Goal: Information Seeking & Learning: Learn about a topic

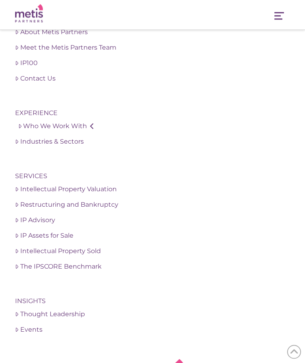
scroll to position [1520, 0]
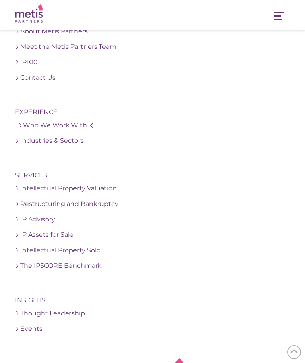
click at [75, 230] on link "IP Assets for Sale" at bounding box center [152, 235] width 274 height 10
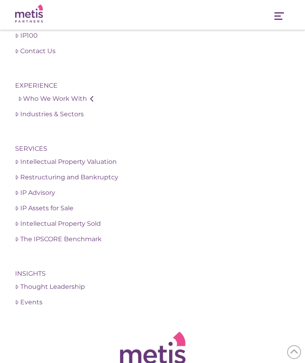
click at [78, 219] on link "Intellectual Property Sold" at bounding box center [152, 224] width 274 height 10
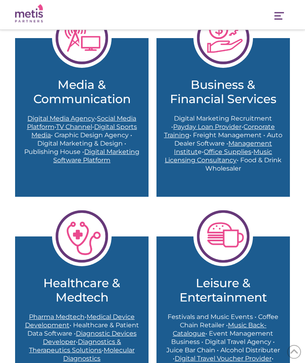
scroll to position [716, 0]
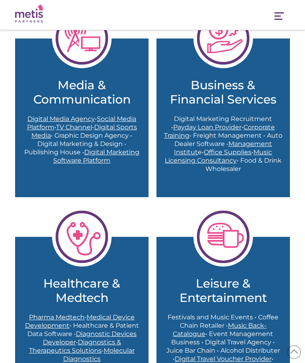
click at [262, 128] on span "Corporate Training" at bounding box center [219, 131] width 111 height 16
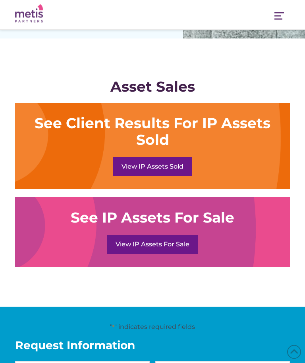
scroll to position [791, 0]
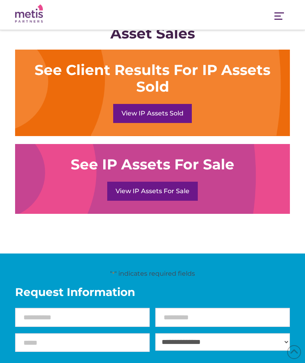
click at [130, 107] on link "View IP Assets Sold" at bounding box center [152, 113] width 79 height 19
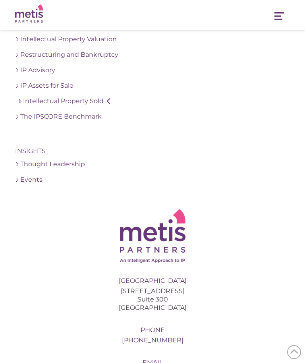
scroll to position [1660, 0]
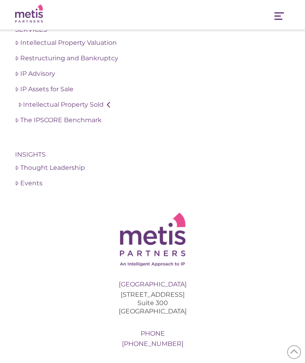
click at [42, 90] on link "IP Assets for Sale" at bounding box center [152, 90] width 274 height 10
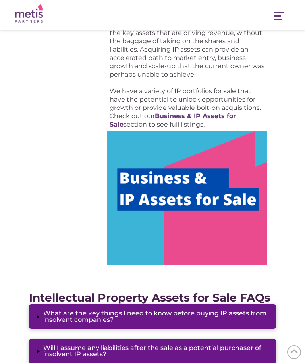
scroll to position [540, 0]
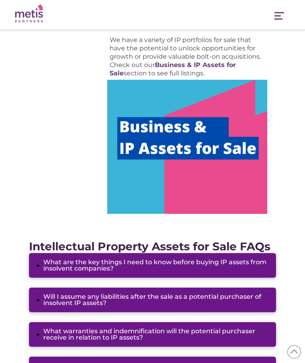
click at [209, 149] on img at bounding box center [187, 147] width 160 height 134
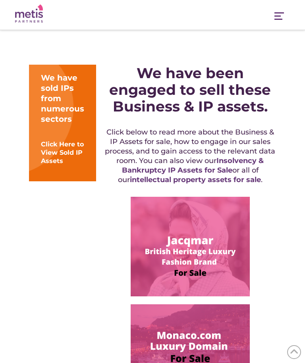
scroll to position [47, 0]
